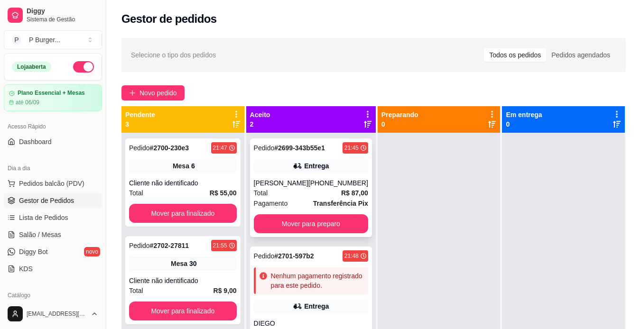
scroll to position [107, 0]
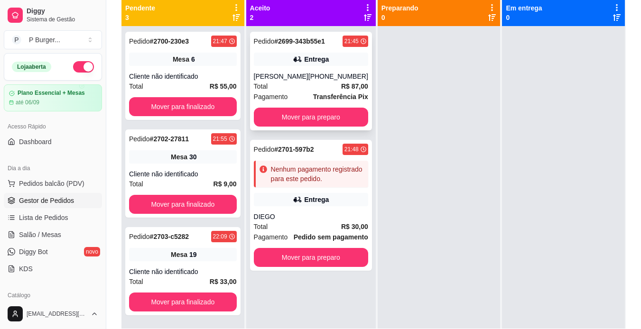
click at [297, 93] on div "Pagamento Transferência Pix" at bounding box center [311, 97] width 114 height 10
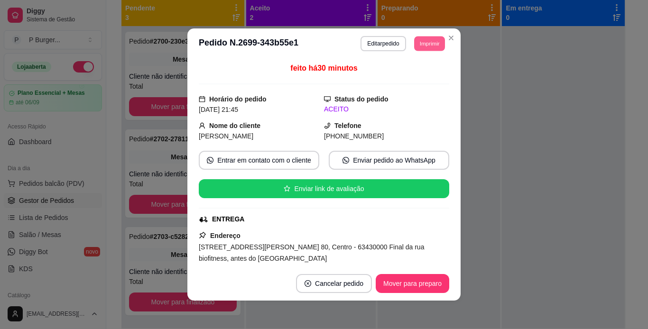
click at [431, 41] on button "Imprimir" at bounding box center [429, 43] width 31 height 15
click at [414, 78] on button "IMPRESSORA" at bounding box center [408, 76] width 66 height 15
click at [414, 78] on div "feito há 30 minutos" at bounding box center [324, 74] width 250 height 22
click at [427, 40] on button "Imprimir" at bounding box center [430, 43] width 32 height 15
click at [427, 40] on button "Imprimir" at bounding box center [429, 43] width 31 height 15
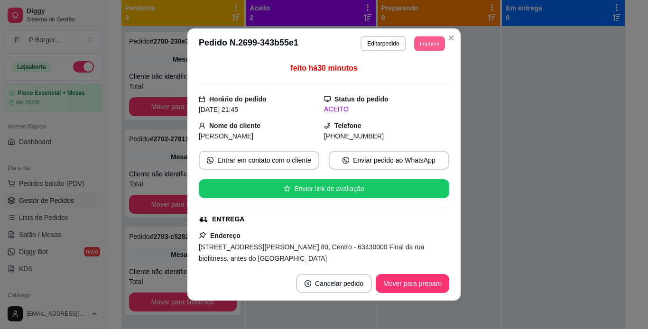
click at [426, 40] on button "Imprimir" at bounding box center [429, 43] width 31 height 15
click at [412, 80] on button "IMPRESSORA" at bounding box center [408, 76] width 66 height 15
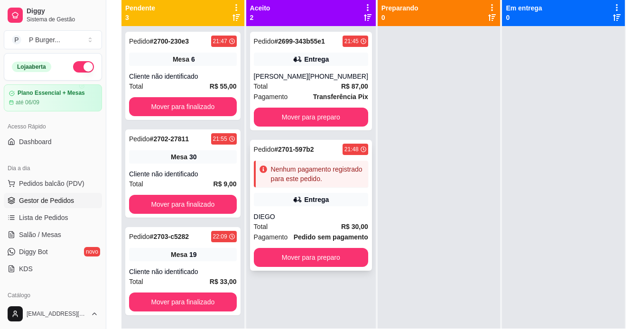
click at [321, 197] on div "Entrega" at bounding box center [316, 199] width 25 height 9
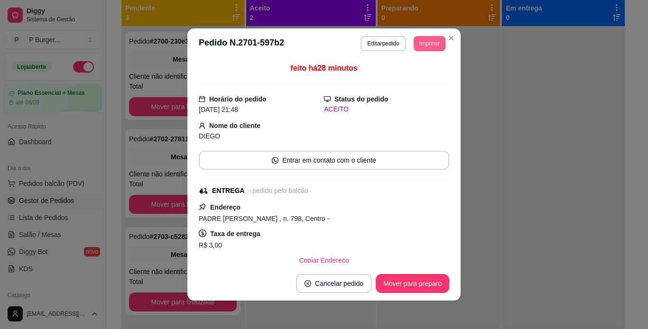
click at [419, 43] on button "Imprimir" at bounding box center [430, 43] width 32 height 15
click at [416, 77] on button "IMPRESSORA" at bounding box center [408, 76] width 66 height 15
click at [434, 43] on button "Imprimir" at bounding box center [429, 43] width 31 height 15
click at [413, 77] on button "IMPRESSORA" at bounding box center [408, 76] width 66 height 15
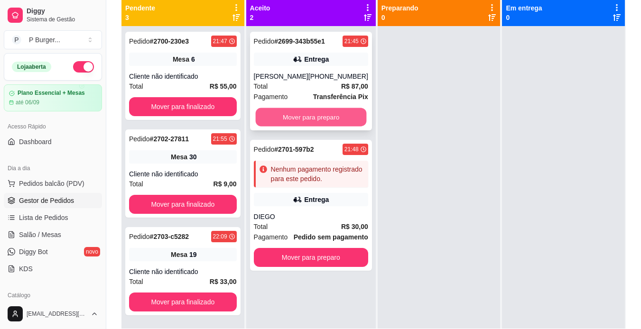
click at [310, 116] on button "Mover para preparo" at bounding box center [310, 117] width 111 height 19
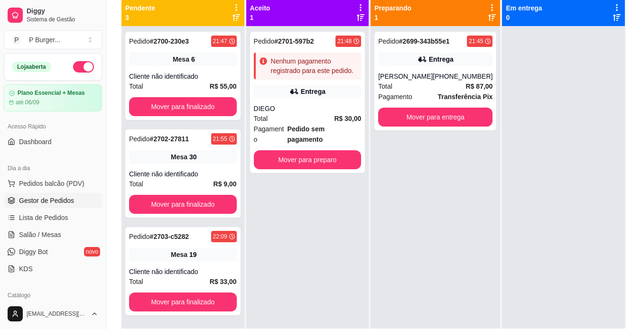
click at [310, 116] on div "Total R$ 30,00" at bounding box center [308, 118] width 108 height 10
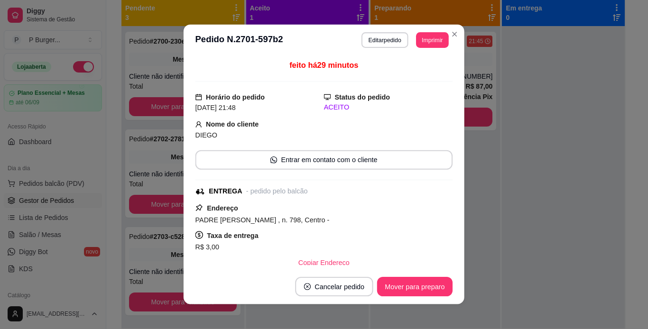
click at [310, 116] on div "feito há 29 minutos Horário do pedido [DATE] 21:48 Status do pedido ACEITO Nome…" at bounding box center [324, 163] width 258 height 206
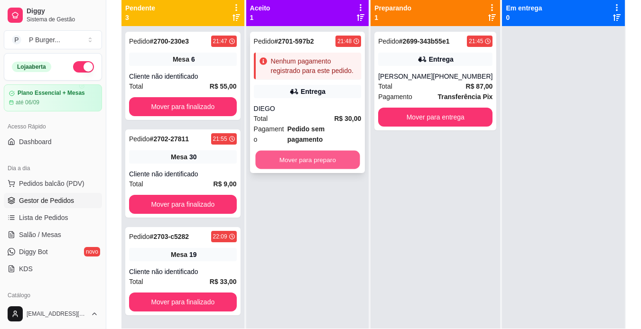
click at [298, 153] on button "Mover para preparo" at bounding box center [307, 160] width 104 height 19
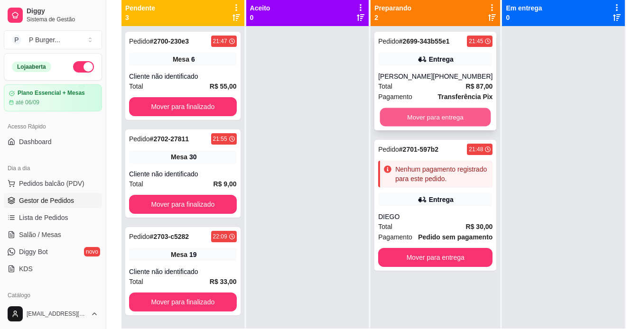
click at [423, 114] on button "Mover para entrega" at bounding box center [435, 117] width 111 height 19
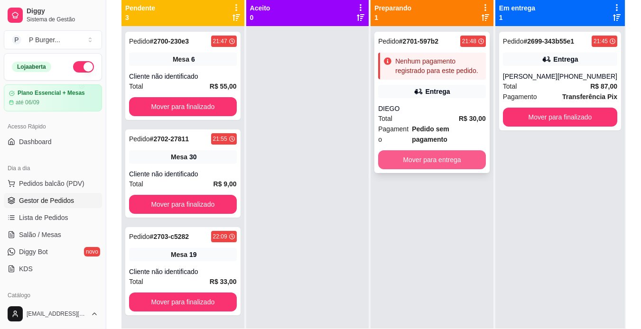
click at [412, 150] on button "Mover para entrega" at bounding box center [432, 159] width 108 height 19
